Goal: Task Accomplishment & Management: Complete application form

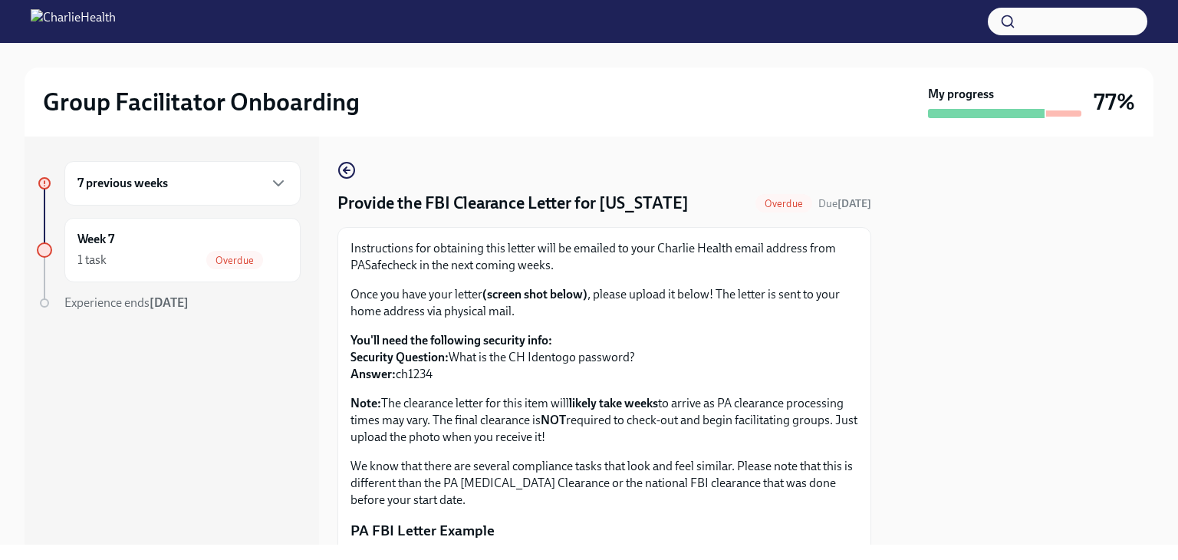
scroll to position [333, 0]
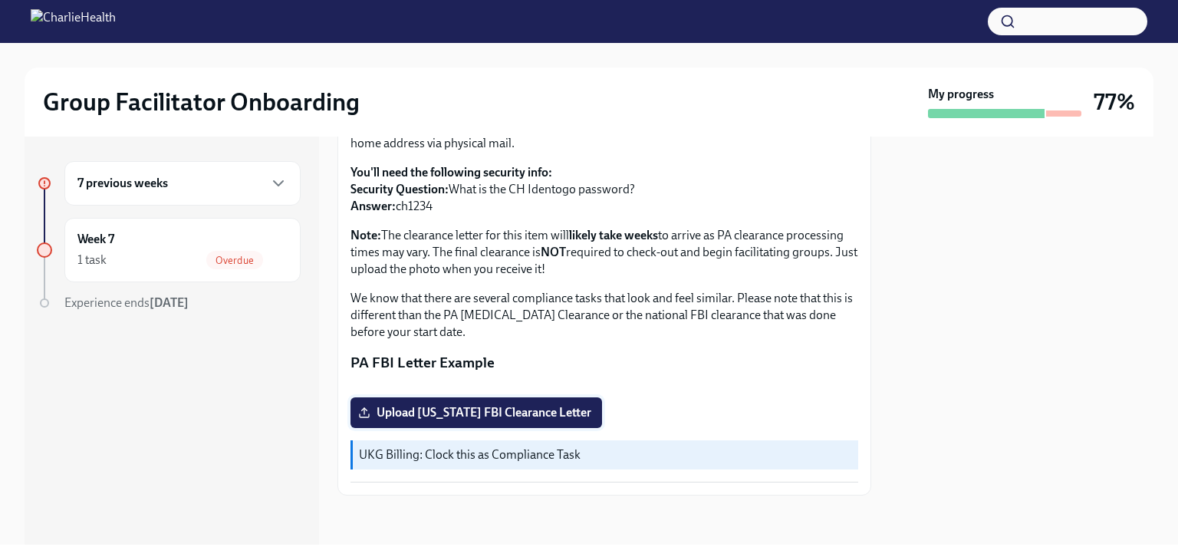
click at [428, 408] on span "Upload [US_STATE] FBI Clearance Letter" at bounding box center [476, 412] width 230 height 15
click at [0, 0] on input "Upload [US_STATE] FBI Clearance Letter" at bounding box center [0, 0] width 0 height 0
click at [151, 186] on h6 "7 previous weeks" at bounding box center [122, 183] width 90 height 17
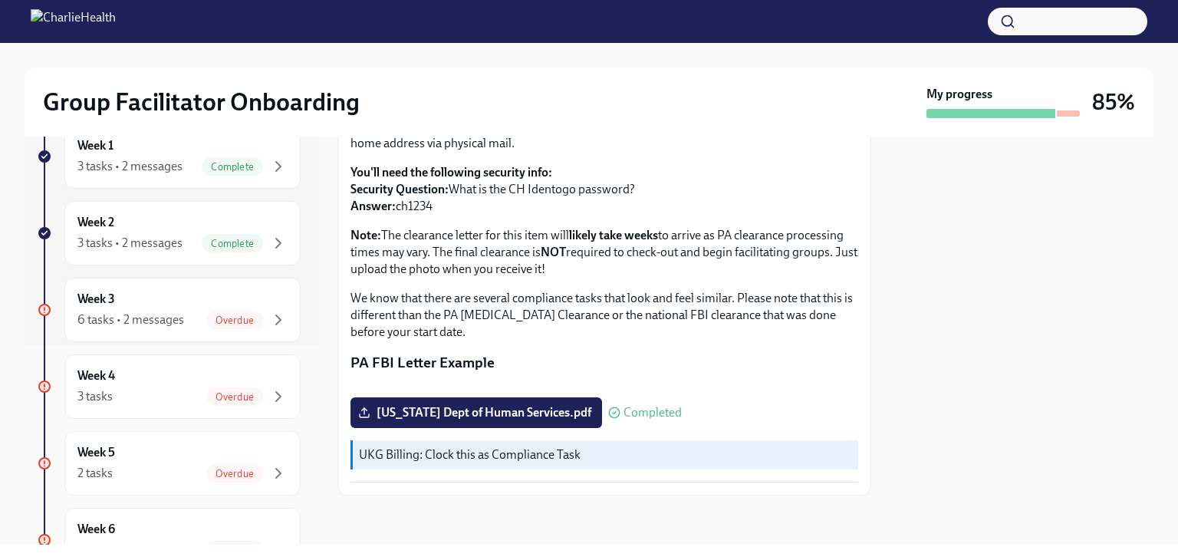
scroll to position [219, 0]
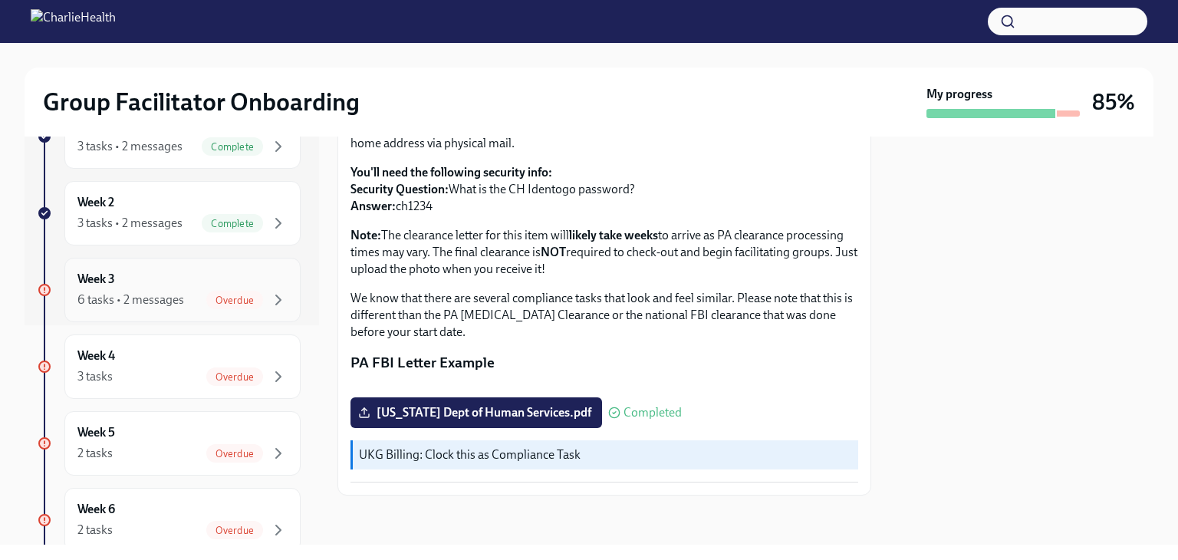
click at [132, 299] on div "6 tasks • 2 messages" at bounding box center [130, 299] width 107 height 17
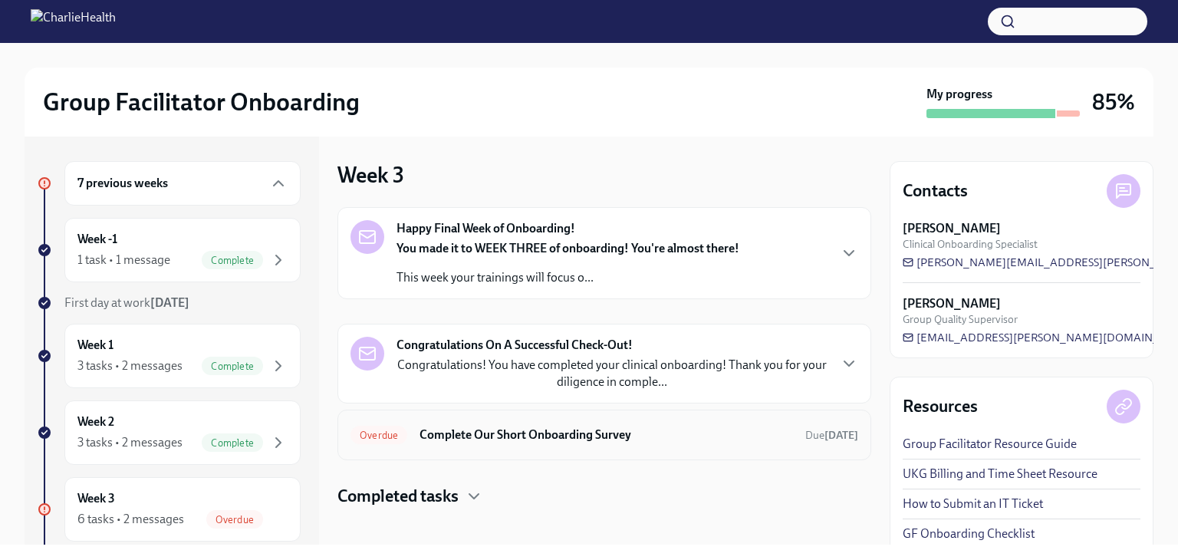
click at [560, 432] on h6 "Complete Our Short Onboarding Survey" at bounding box center [605, 434] width 373 height 17
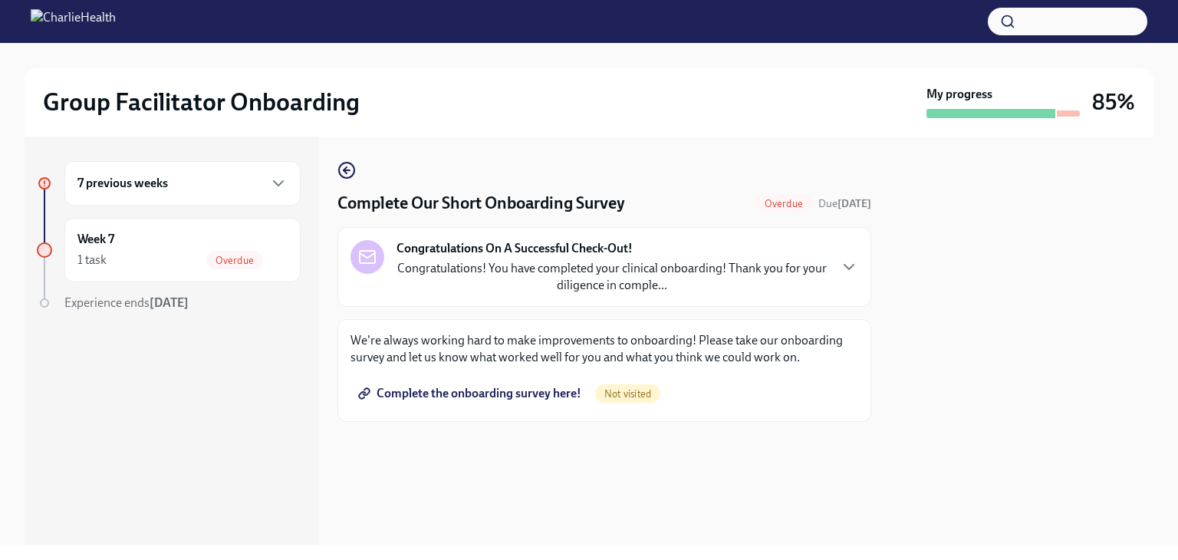
click at [503, 396] on span "Complete the onboarding survey here!" at bounding box center [471, 393] width 220 height 15
click at [122, 184] on h6 "7 previous weeks" at bounding box center [122, 183] width 90 height 17
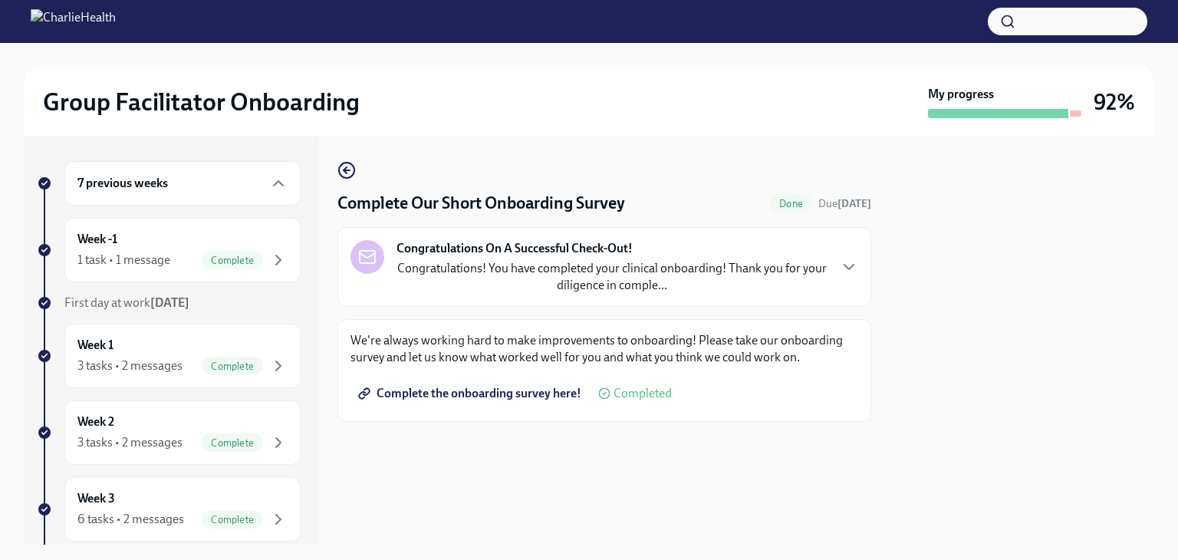
click at [975, 91] on strong "My progress" at bounding box center [961, 94] width 66 height 17
click at [978, 109] on div at bounding box center [998, 113] width 140 height 9
